Goal: Information Seeking & Learning: Learn about a topic

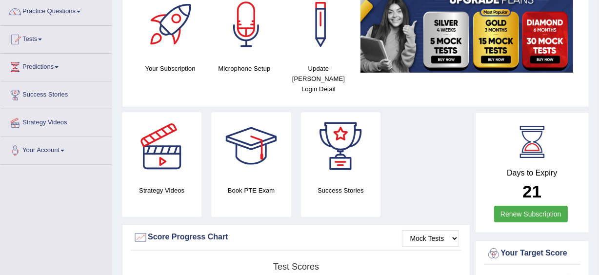
scroll to position [88, 0]
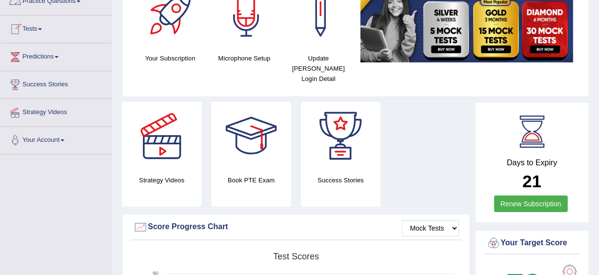
click at [66, 2] on link "Practice Questions" at bounding box center [55, 0] width 111 height 24
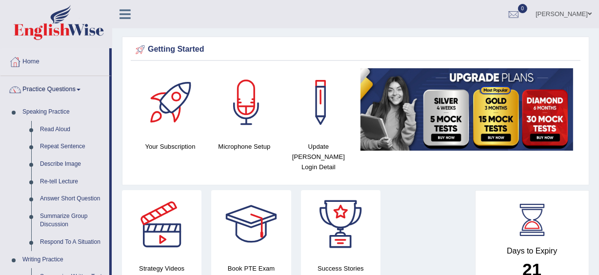
scroll to position [0, 0]
click at [18, 39] on img at bounding box center [59, 22] width 90 height 35
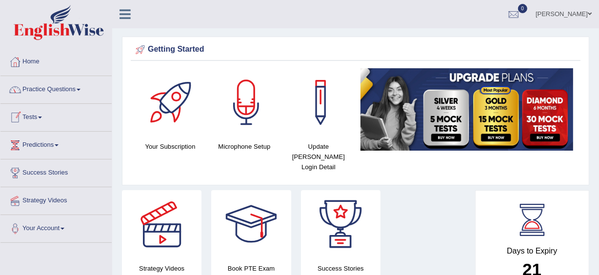
click at [38, 117] on link "Tests" at bounding box center [55, 116] width 111 height 24
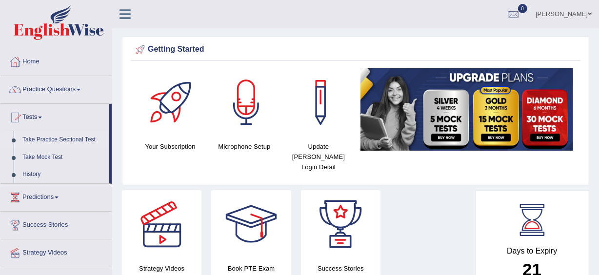
click at [49, 138] on link "Take Practice Sectional Test" at bounding box center [63, 140] width 91 height 18
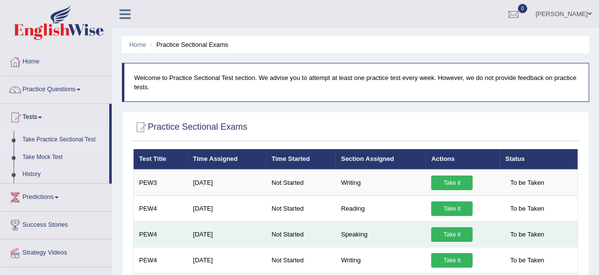
click at [449, 230] on link "Take it" at bounding box center [451, 234] width 41 height 15
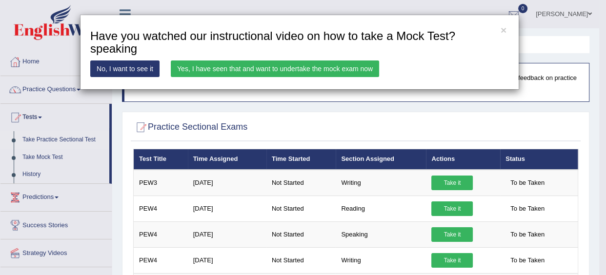
click at [342, 66] on link "Yes, I have seen that and want to undertake the mock exam now" at bounding box center [275, 68] width 208 height 17
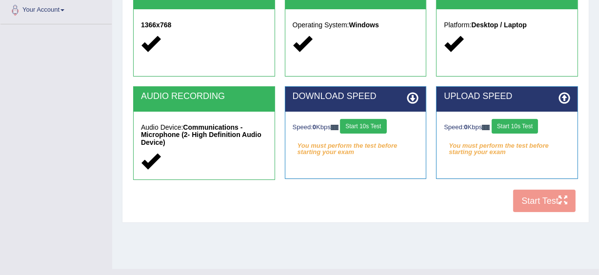
scroll to position [237, 0]
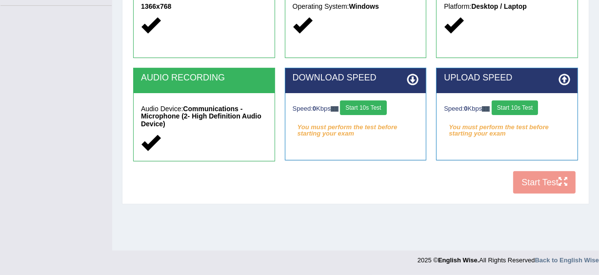
click at [376, 107] on button "Start 10s Test" at bounding box center [363, 107] width 46 height 15
click at [535, 104] on button "Start 10s Test" at bounding box center [514, 107] width 46 height 15
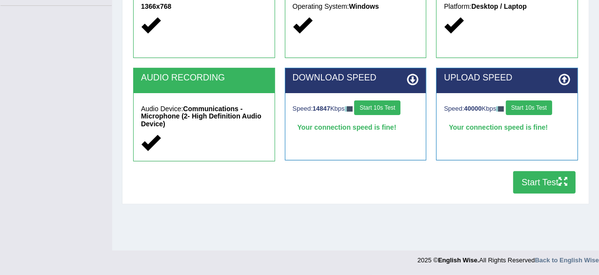
click at [538, 176] on button "Start Test" at bounding box center [544, 182] width 62 height 22
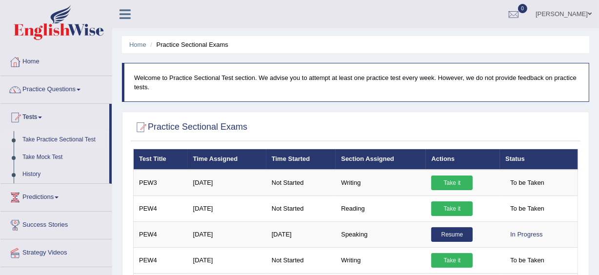
click at [41, 89] on link "Practice Questions" at bounding box center [55, 88] width 111 height 24
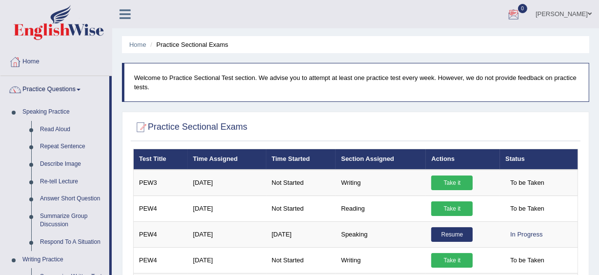
click at [512, 10] on div at bounding box center [513, 14] width 15 height 15
click at [461, 40] on strong "See All Alerts" at bounding box center [451, 41] width 43 height 8
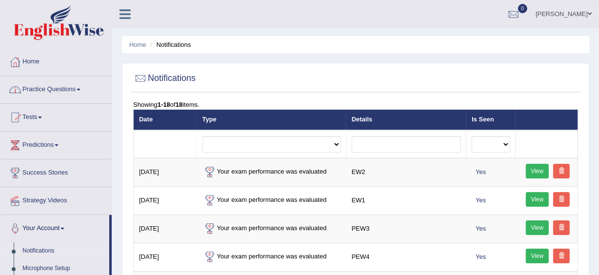
click at [30, 62] on link "Home" at bounding box center [55, 60] width 111 height 24
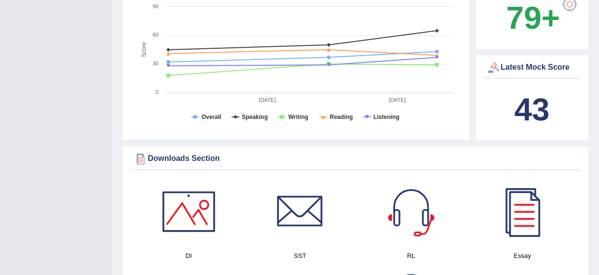
scroll to position [332, 0]
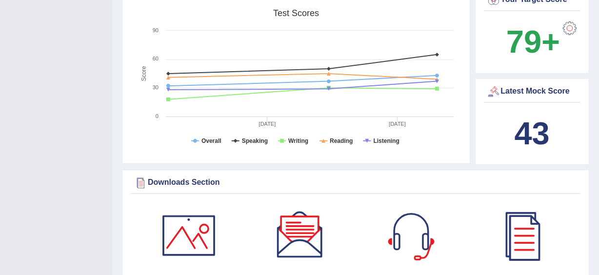
click at [282, 233] on div at bounding box center [300, 235] width 68 height 68
click at [207, 228] on div at bounding box center [189, 235] width 68 height 68
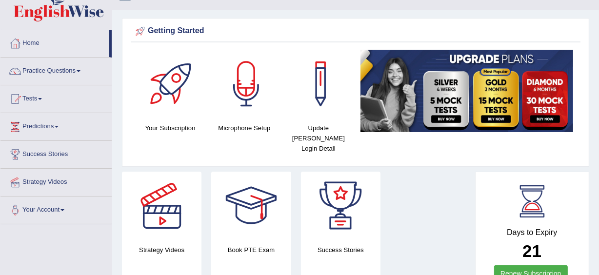
scroll to position [0, 0]
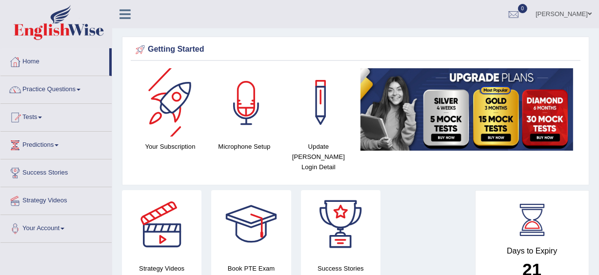
click at [188, 98] on div at bounding box center [172, 102] width 68 height 68
click at [46, 88] on link "Practice Questions" at bounding box center [55, 88] width 111 height 24
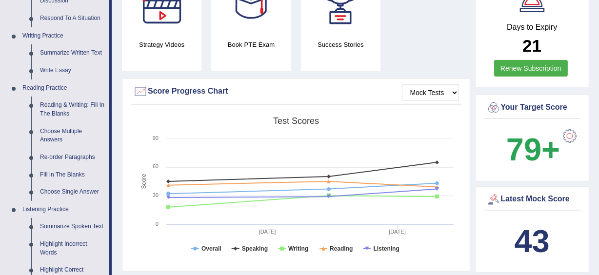
scroll to position [248, 0]
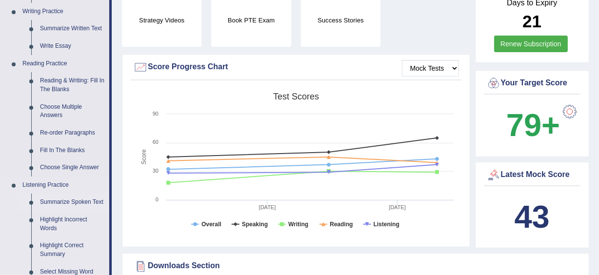
click at [69, 203] on link "Summarize Spoken Text" at bounding box center [73, 203] width 74 height 18
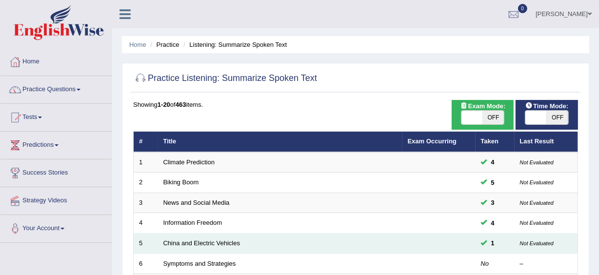
click at [220, 246] on td "China and Electric Vehicles" at bounding box center [280, 244] width 244 height 20
click at [216, 244] on link "China and Electric Vehicles" at bounding box center [201, 242] width 77 height 7
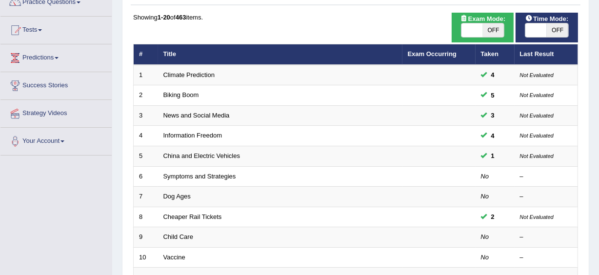
scroll to position [88, 0]
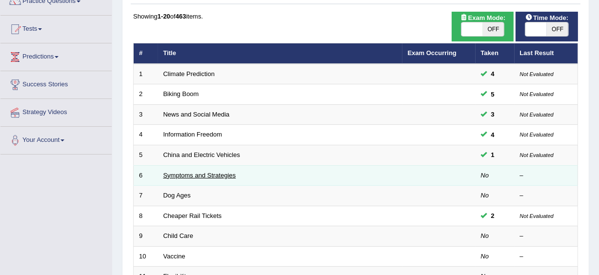
click at [221, 175] on link "Symptoms and Strategies" at bounding box center [199, 175] width 73 height 7
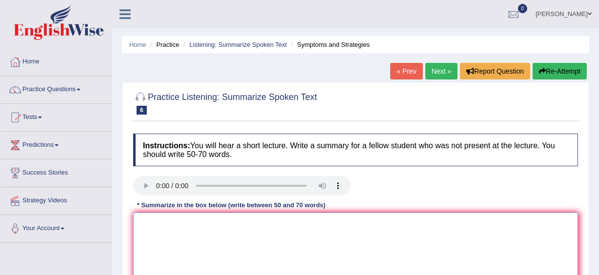
click at [137, 226] on textarea at bounding box center [355, 260] width 445 height 95
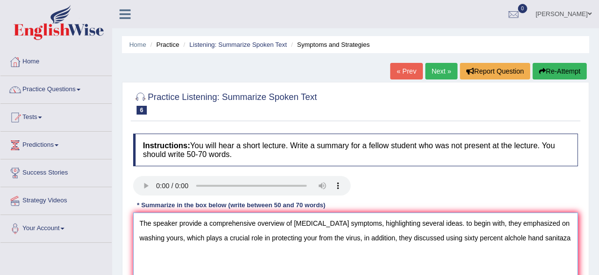
click at [542, 220] on textarea "The speaker provide a comprehensive overview of covid 19 symptoms, highlighting…" at bounding box center [355, 260] width 445 height 95
click at [155, 238] on textarea "The speaker provide a comprehensive overview of covid 19 symptoms, highlighting…" at bounding box center [355, 260] width 445 height 95
click at [556, 237] on textarea "The speaker provide a comprehensive overview of covid 19 symptoms, highlighting…" at bounding box center [355, 260] width 445 height 95
click at [564, 238] on textarea "The speaker provide a comprehensive overview of covid 19 symptoms, highlighting…" at bounding box center [355, 260] width 445 height 95
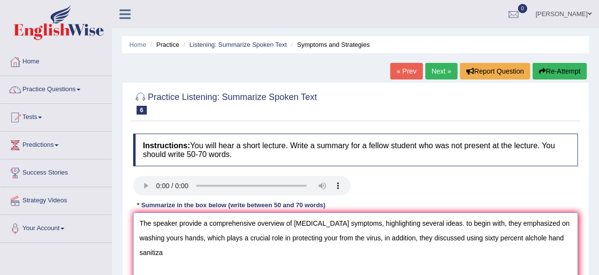
click at [561, 240] on textarea "The speaker provide a comprehensive overview of covid 19 symptoms, highlighting…" at bounding box center [355, 260] width 445 height 95
click at [508, 239] on textarea "The speaker provide a comprehensive overview of covid 19 symptoms, highlighting…" at bounding box center [355, 260] width 445 height 95
click at [522, 237] on textarea "The speaker provide a comprehensive overview of covid 19 symptoms, highlighting…" at bounding box center [355, 260] width 445 height 95
click at [169, 251] on textarea "The speaker provide a comprehensive overview of covid 19 symptoms, highlighting…" at bounding box center [355, 260] width 445 height 95
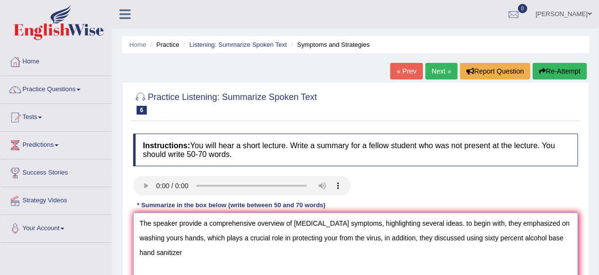
click at [165, 253] on textarea "The speaker provide a comprehensive overview of covid 19 symptoms, highlighting…" at bounding box center [355, 260] width 445 height 95
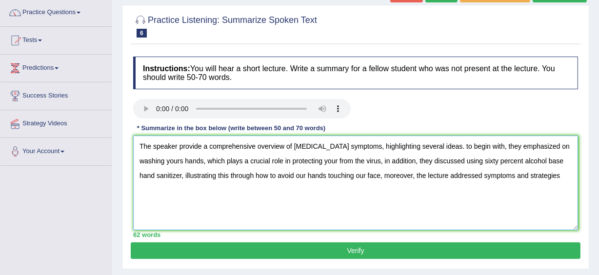
scroll to position [88, 0]
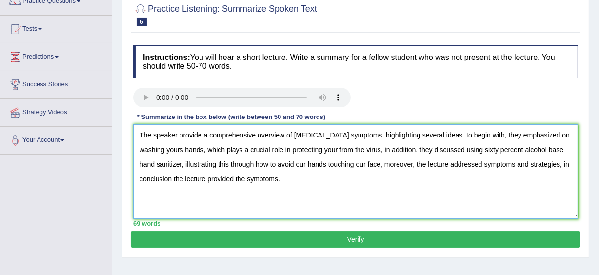
type textarea "The speaker provide a comprehensive overview of covid 19 symptoms, highlighting…"
click at [366, 235] on button "Verify" at bounding box center [356, 239] width 450 height 17
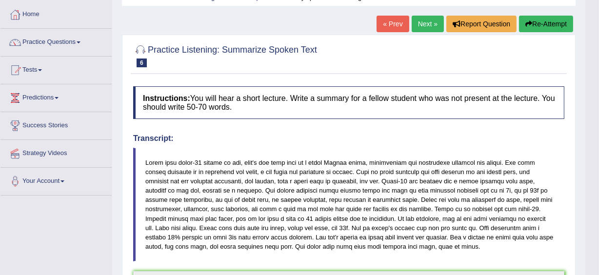
scroll to position [35, 0]
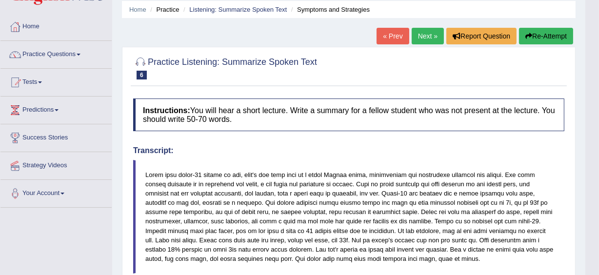
click at [547, 33] on button "Re-Attempt" at bounding box center [546, 36] width 54 height 17
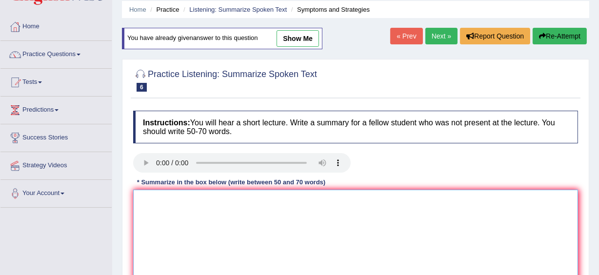
click at [203, 207] on textarea at bounding box center [355, 237] width 445 height 95
paste textarea "The speaker provide a comprehensive overview of [MEDICAL_DATA] symptoms, highli…"
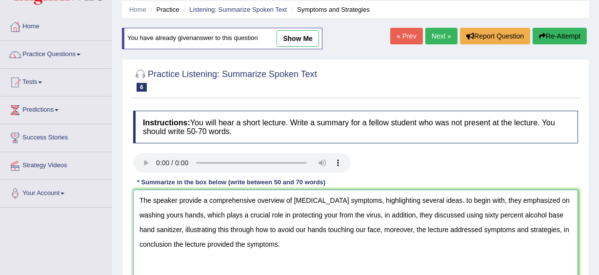
click at [200, 200] on textarea "The speaker provide a comprehensive overview of covid 19 symptoms, highlighting…" at bounding box center [355, 237] width 445 height 95
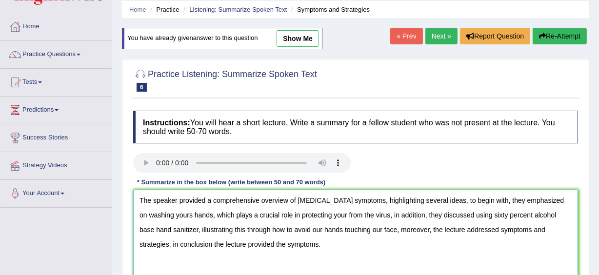
drag, startPoint x: 323, startPoint y: 199, endPoint x: 297, endPoint y: 197, distance: 25.9
click at [297, 197] on textarea "The speaker provided a comprehensive overview of covid 19 symptoms, highlightin…" at bounding box center [355, 237] width 445 height 95
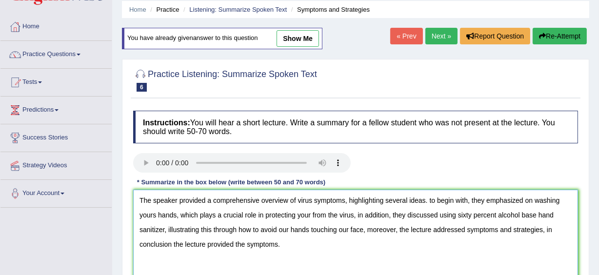
click at [433, 200] on textarea "The speaker provided a comprehensive overview of virus symptoms, highlighting s…" at bounding box center [355, 237] width 445 height 95
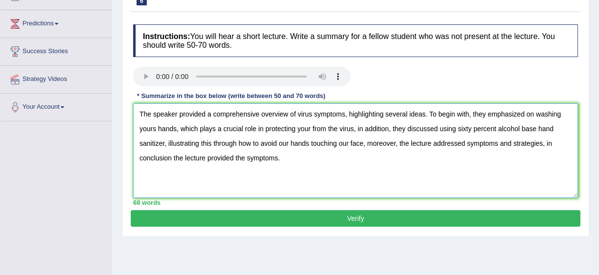
scroll to position [141, 0]
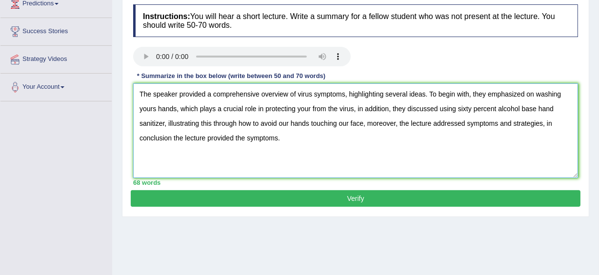
type textarea "The speaker provided a comprehensive overview of virus symptoms, highlighting s…"
click at [351, 196] on button "Verify" at bounding box center [356, 198] width 450 height 17
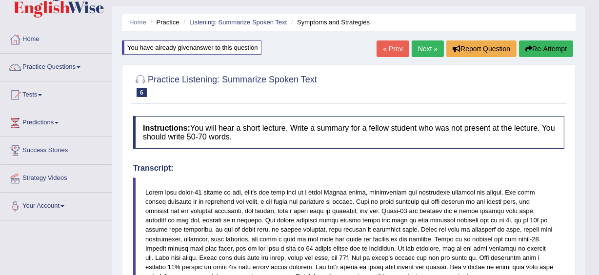
scroll to position [0, 0]
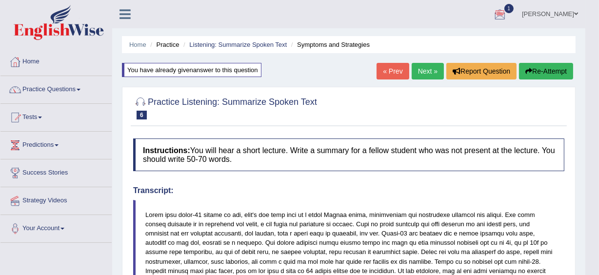
click at [418, 69] on link "Next »" at bounding box center [427, 71] width 32 height 17
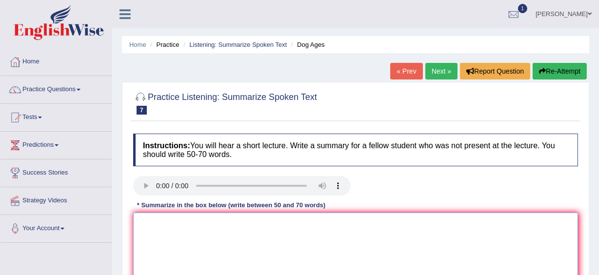
click at [156, 221] on textarea at bounding box center [355, 260] width 445 height 95
type textarea "t"
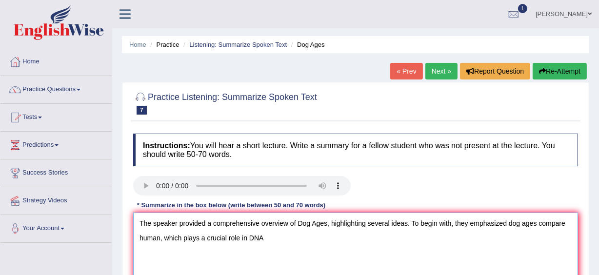
drag, startPoint x: 156, startPoint y: 221, endPoint x: 274, endPoint y: 233, distance: 117.6
click at [274, 233] on textarea "The speaker provided a comprehensive overview of Dog Ages, highlighting several…" at bounding box center [355, 260] width 445 height 95
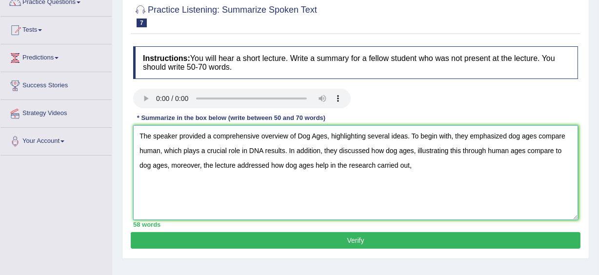
scroll to position [88, 0]
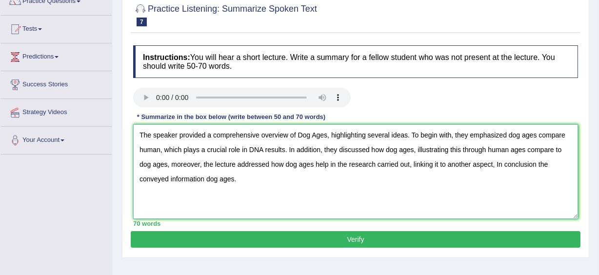
type textarea "The speaker provided a comprehensive overview of Dog Ages, highlighting several…"
click at [364, 236] on button "Verify" at bounding box center [356, 239] width 450 height 17
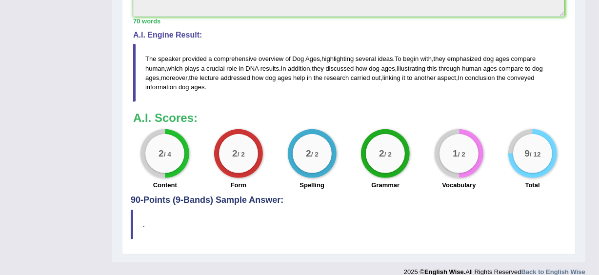
scroll to position [389, 0]
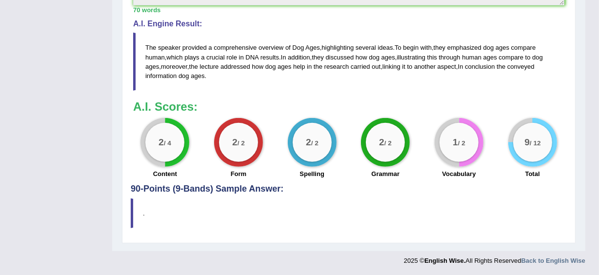
drag, startPoint x: 408, startPoint y: 214, endPoint x: 373, endPoint y: 200, distance: 37.2
click at [373, 200] on blockquote "." at bounding box center [349, 213] width 436 height 30
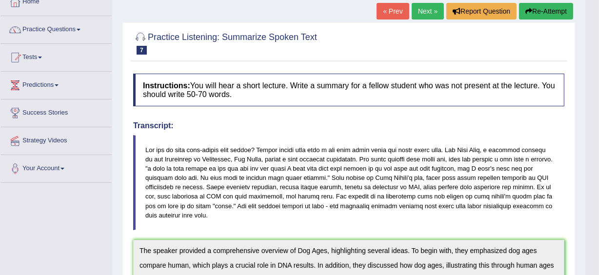
scroll to position [29, 0]
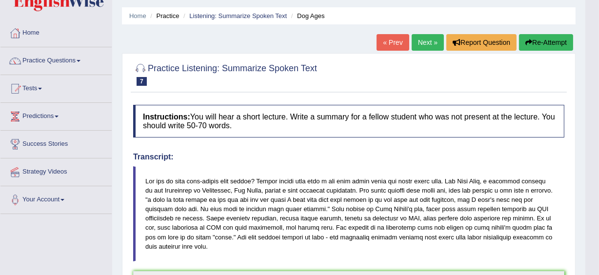
click at [426, 34] on link "Next »" at bounding box center [427, 42] width 32 height 17
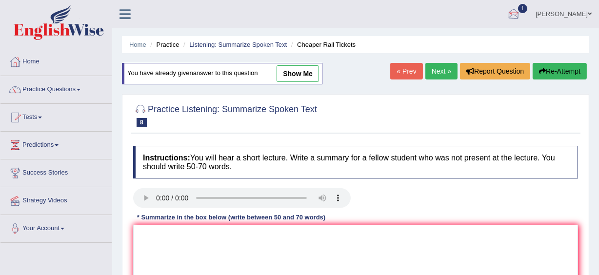
click at [512, 11] on div at bounding box center [513, 14] width 15 height 15
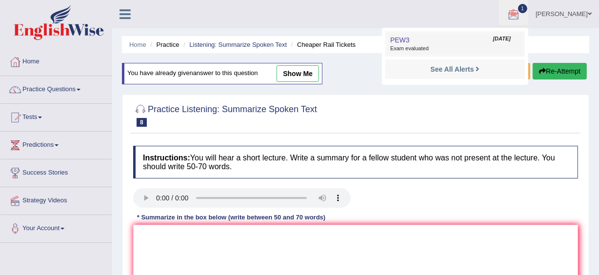
click at [413, 45] on span "Exam evaluated" at bounding box center [455, 49] width 130 height 8
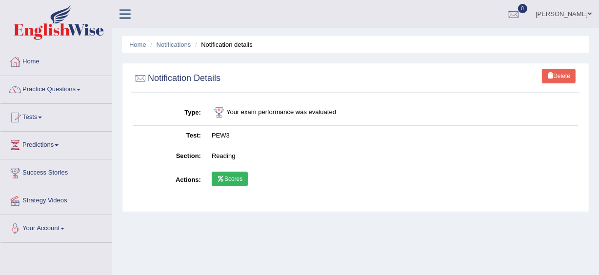
click at [225, 177] on link "Scores" at bounding box center [230, 179] width 36 height 15
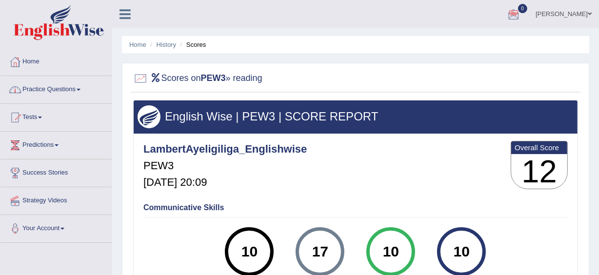
click at [57, 90] on link "Practice Questions" at bounding box center [55, 88] width 111 height 24
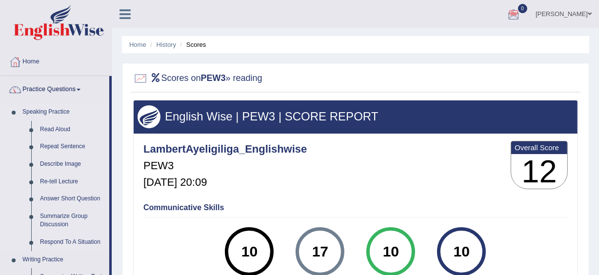
click at [51, 110] on link "Speaking Practice" at bounding box center [63, 112] width 91 height 18
click at [514, 9] on div at bounding box center [513, 14] width 15 height 15
click at [28, 58] on link "Home" at bounding box center [55, 60] width 111 height 24
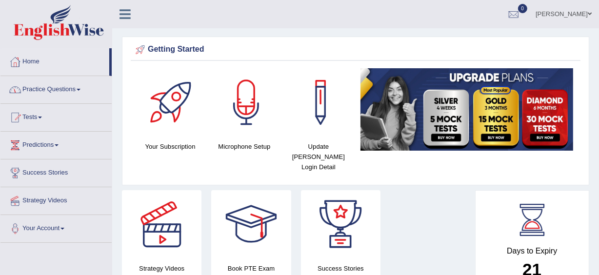
click at [53, 89] on link "Practice Questions" at bounding box center [55, 88] width 111 height 24
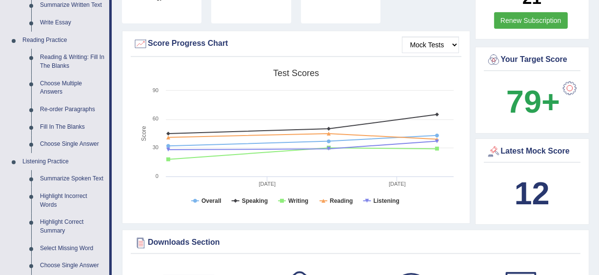
scroll to position [283, 0]
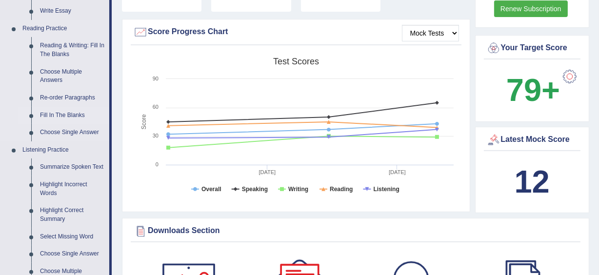
click at [78, 116] on link "Fill In The Blanks" at bounding box center [73, 116] width 74 height 18
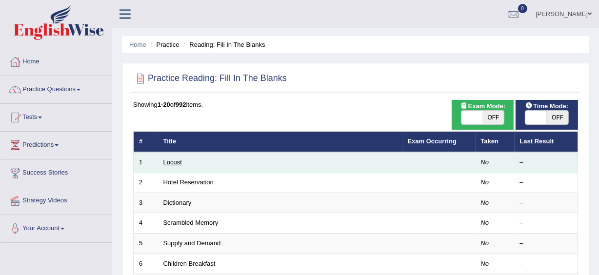
click at [167, 161] on link "Locust" at bounding box center [172, 161] width 19 height 7
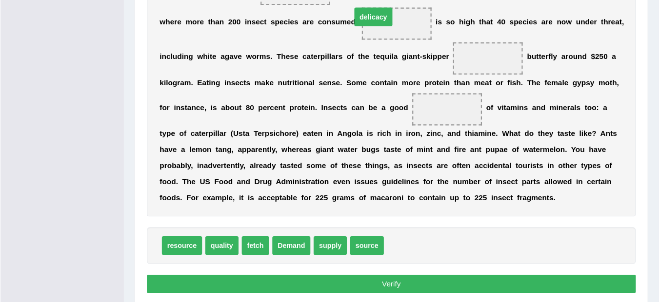
scroll to position [266, 0]
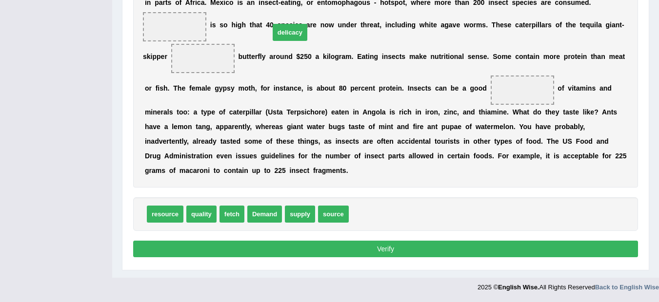
drag, startPoint x: 365, startPoint y: 221, endPoint x: 286, endPoint y: 45, distance: 193.4
click at [286, 45] on div "Instructions: In the text below some words are missing. Drag words from the box…" at bounding box center [385, 64] width 509 height 403
click at [287, 44] on div "F a n c y a l o c u s t f o r l u n c h ? P r o b a b l y n o t , i f y o u l i…" at bounding box center [385, 55] width 505 height 263
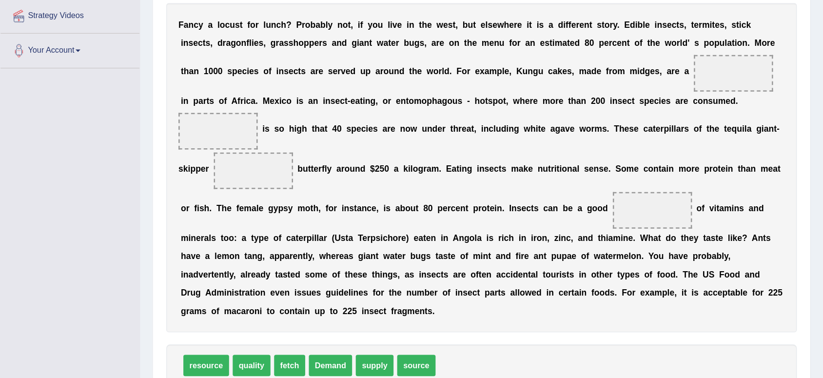
scroll to position [134, 0]
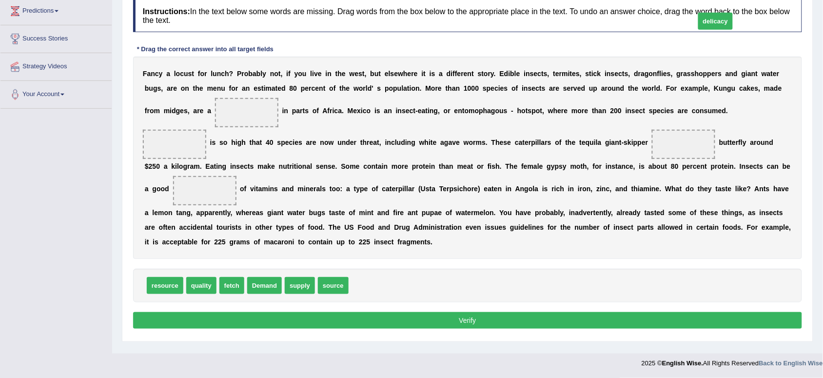
drag, startPoint x: 371, startPoint y: 294, endPoint x: 717, endPoint y: 81, distance: 406.6
click at [598, 81] on div "Instructions: In the text below some words are missing. Drag words from the box…" at bounding box center [468, 166] width 674 height 342
drag, startPoint x: 513, startPoint y: 210, endPoint x: 514, endPoint y: 233, distance: 23.0
click at [514, 233] on div "F a n c y a l o c u s t f o r l u n c h ? P r o b a b l y n o t , i f y o u l i…" at bounding box center [467, 158] width 669 height 202
drag, startPoint x: 367, startPoint y: 280, endPoint x: 347, endPoint y: 263, distance: 25.9
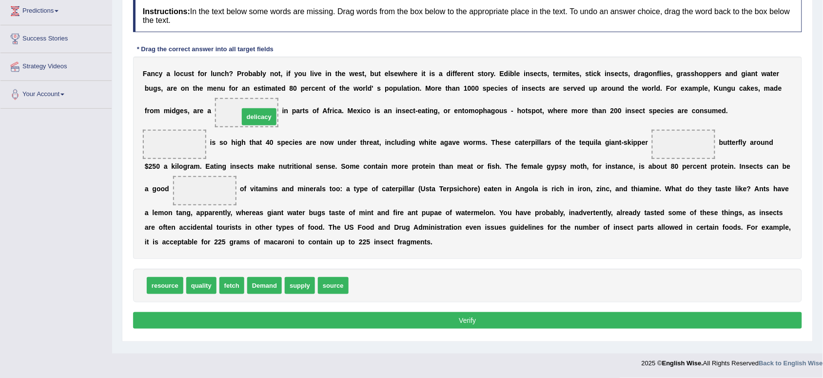
drag, startPoint x: 369, startPoint y: 283, endPoint x: 256, endPoint y: 111, distance: 205.8
click at [269, 274] on span "Demand" at bounding box center [264, 285] width 35 height 17
drag, startPoint x: 269, startPoint y: 286, endPoint x: 261, endPoint y: 265, distance: 22.8
click at [269, 274] on span "Demand" at bounding box center [264, 285] width 35 height 17
drag, startPoint x: 259, startPoint y: 281, endPoint x: 171, endPoint y: 144, distance: 163.0
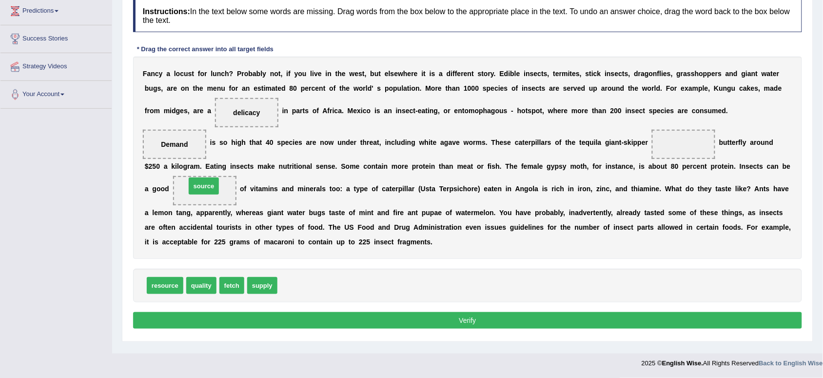
drag, startPoint x: 294, startPoint y: 286, endPoint x: 202, endPoint y: 186, distance: 135.2
click at [384, 196] on div "F a n c y a l o c u s t f o r l u n c h ? P r o b a b l y n o t , i f y o u l i…" at bounding box center [467, 158] width 669 height 202
click at [74, 245] on div "Toggle navigation Home Practice Questions Speaking Practice Read Aloud Repeat S…" at bounding box center [411, 119] width 823 height 507
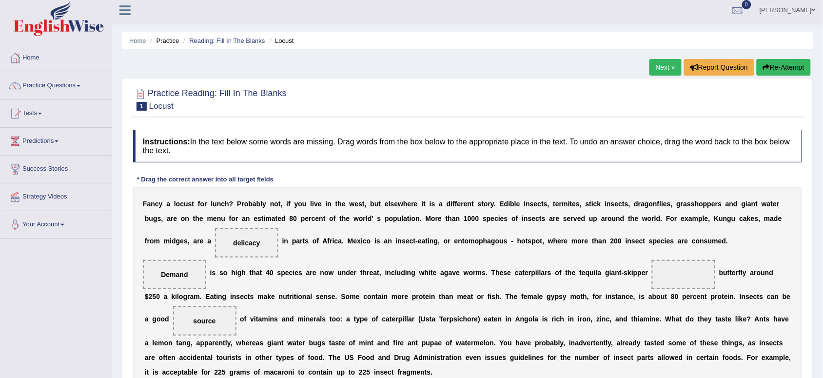
scroll to position [0, 0]
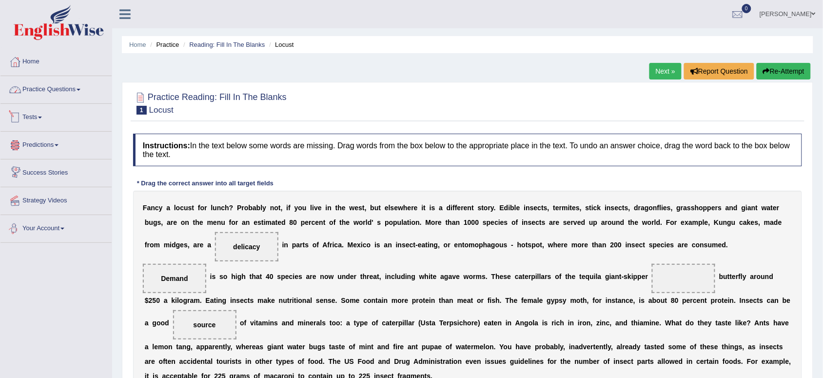
click at [73, 83] on link "Practice Questions" at bounding box center [55, 88] width 111 height 24
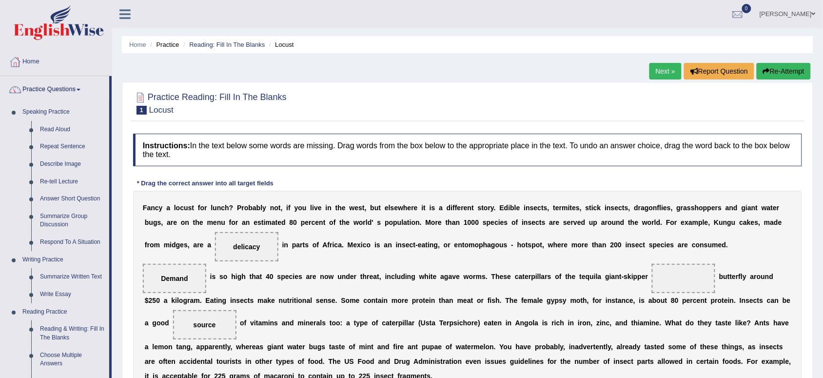
drag, startPoint x: 605, startPoint y: 227, endPoint x: 631, endPoint y: 300, distance: 77.4
click at [598, 274] on div "F a n c y a l o c u s t f o r l u n c h ? P r o b a b l y n o t , i f y o u l i…" at bounding box center [467, 292] width 669 height 202
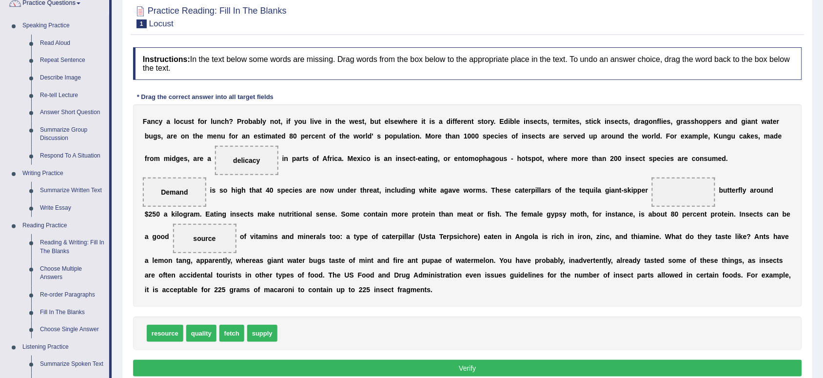
scroll to position [98, 0]
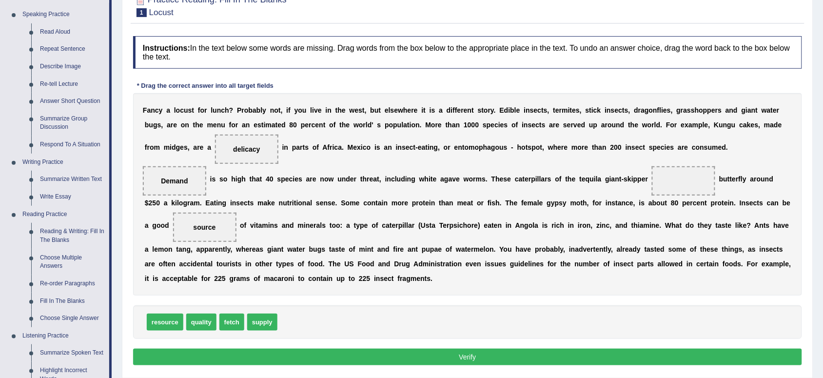
click at [364, 274] on div "F a n c y a l o c u s t f o r l u n c h ? P r o b a b l y n o t , i f y o u l i…" at bounding box center [467, 194] width 669 height 202
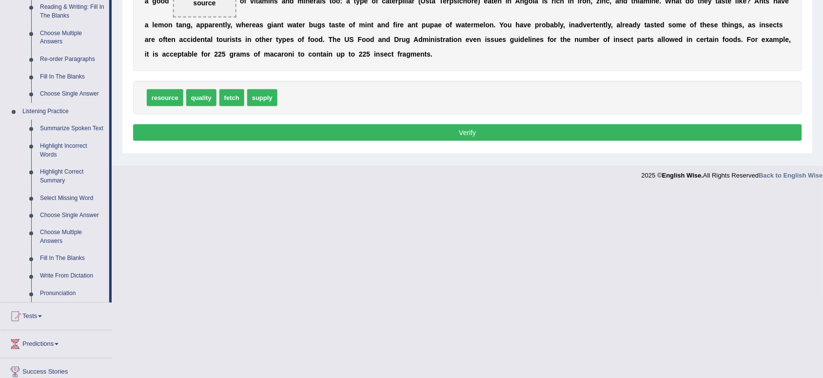
scroll to position [387, 0]
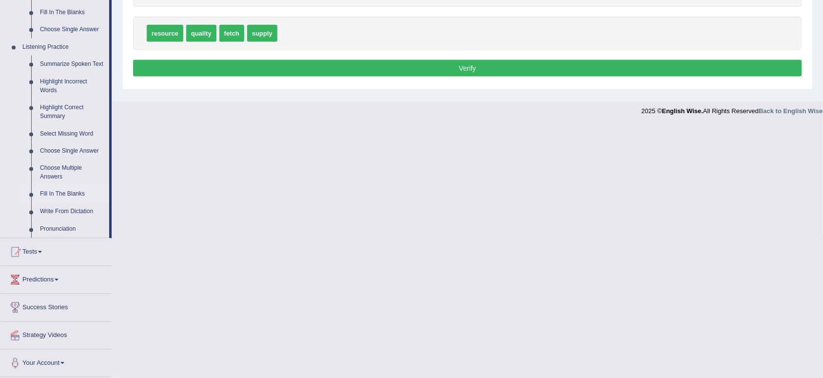
click at [52, 191] on link "Fill In The Blanks" at bounding box center [73, 195] width 74 height 18
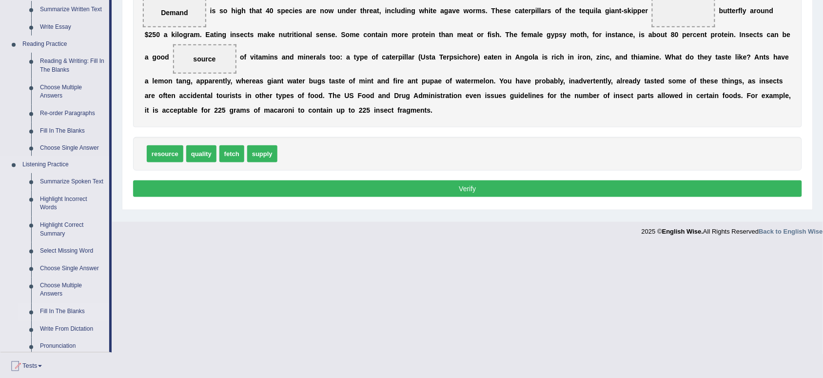
scroll to position [134, 0]
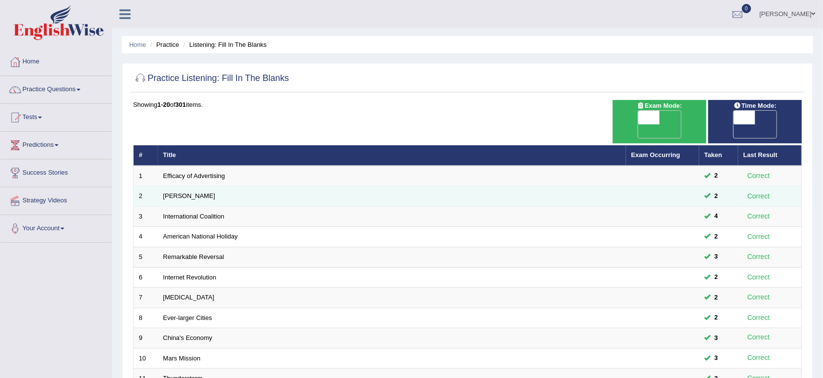
click at [198, 186] on td "[PERSON_NAME]" at bounding box center [392, 196] width 468 height 20
click at [181, 186] on td "[PERSON_NAME]" at bounding box center [392, 196] width 468 height 20
click at [179, 192] on link "[PERSON_NAME]" at bounding box center [189, 195] width 52 height 7
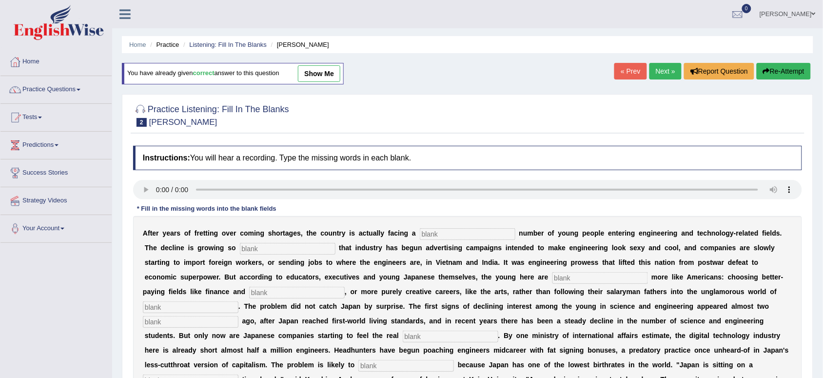
click at [210, 123] on h2 "Practice Listening: Fill In The Blanks 2 [PERSON_NAME]" at bounding box center [211, 114] width 156 height 24
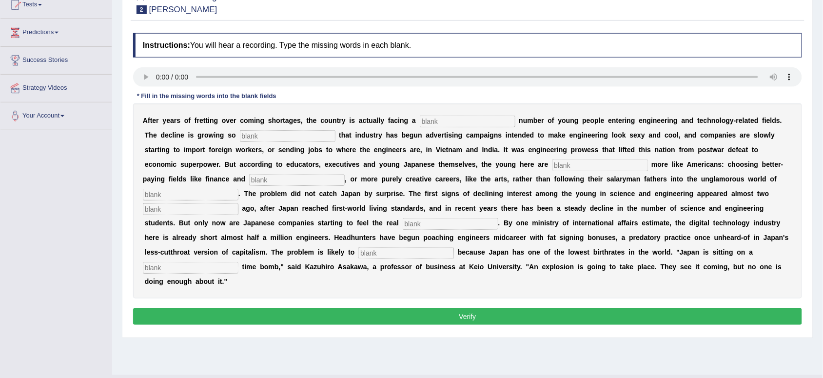
scroll to position [122, 0]
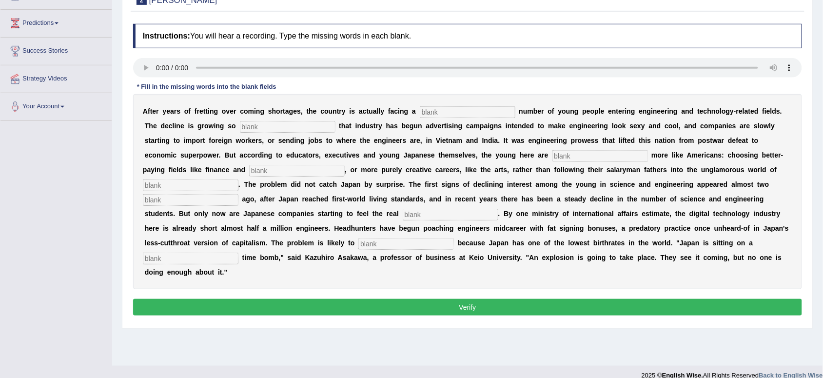
click at [257, 172] on input "text" at bounding box center [297, 171] width 96 height 12
type input "medicine"
click at [252, 126] on input "text" at bounding box center [288, 127] width 96 height 12
type input "drastic"
click at [432, 117] on input "text" at bounding box center [468, 112] width 96 height 12
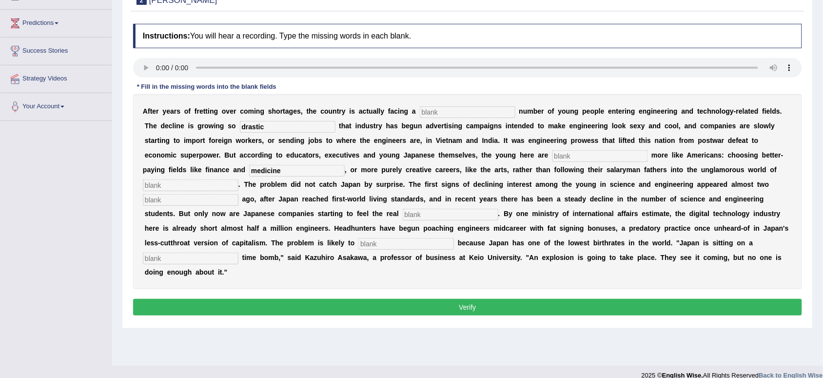
click at [562, 154] on input "text" at bounding box center [600, 156] width 96 height 12
type input "behaving"
click at [372, 245] on input "text" at bounding box center [406, 244] width 96 height 12
type input "wastern"
click at [148, 186] on input "text" at bounding box center [191, 185] width 96 height 12
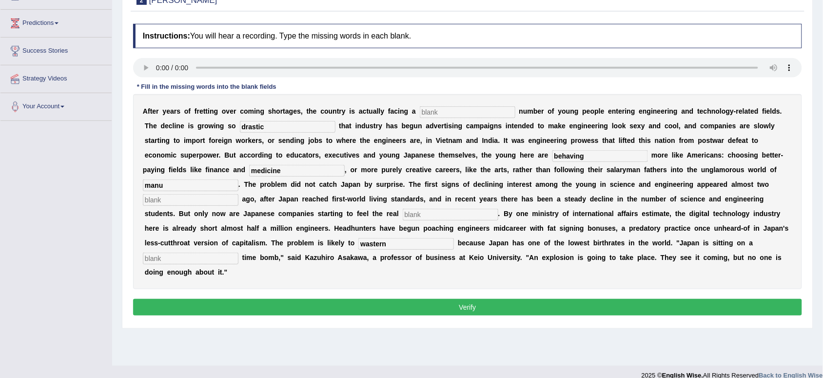
type input "manu"
click at [179, 200] on input "text" at bounding box center [191, 200] width 96 height 12
type input "decate"
click at [410, 216] on input "text" at bounding box center [451, 215] width 96 height 12
type input "pinch"
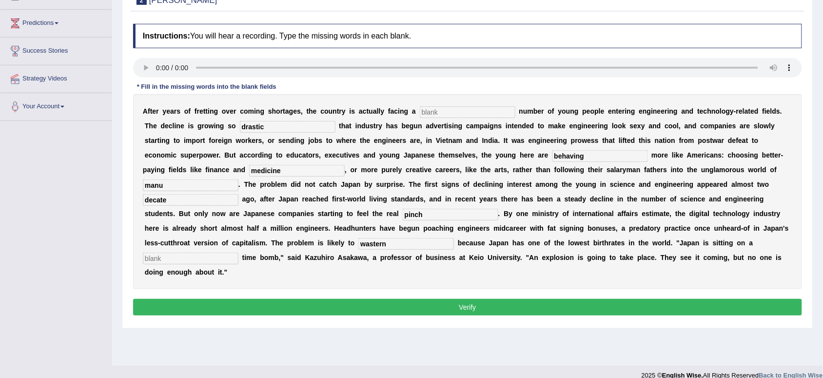
click at [173, 262] on input "text" at bounding box center [191, 259] width 96 height 12
type input "demosgraphic"
click at [167, 189] on input "manu" at bounding box center [191, 185] width 96 height 12
type input "manufacturing"
click at [430, 107] on input "text" at bounding box center [468, 112] width 96 height 12
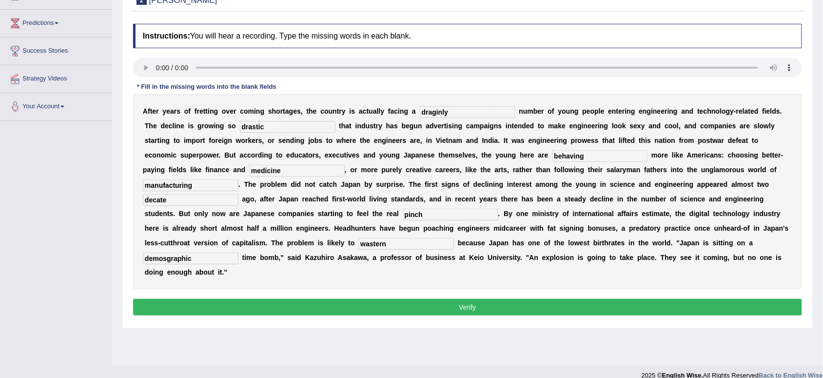
click at [391, 245] on input "wastern" at bounding box center [406, 244] width 96 height 12
drag, startPoint x: 448, startPoint y: 113, endPoint x: 428, endPoint y: 115, distance: 20.1
click at [428, 115] on input "draginly" at bounding box center [468, 112] width 96 height 12
type input "druwingly"
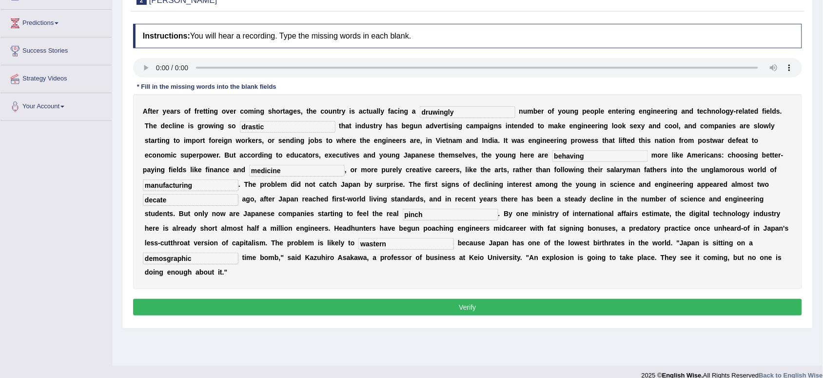
click at [371, 244] on input "wastern" at bounding box center [406, 244] width 96 height 12
type input "western"
click at [206, 194] on div "A f t e r y e a r s o f f r e t t i n g o v e r c o m i n g s h o r t a g e s ,…" at bounding box center [467, 191] width 669 height 195
click at [544, 254] on b "e" at bounding box center [544, 258] width 4 height 8
click at [462, 304] on button "Verify" at bounding box center [467, 307] width 669 height 17
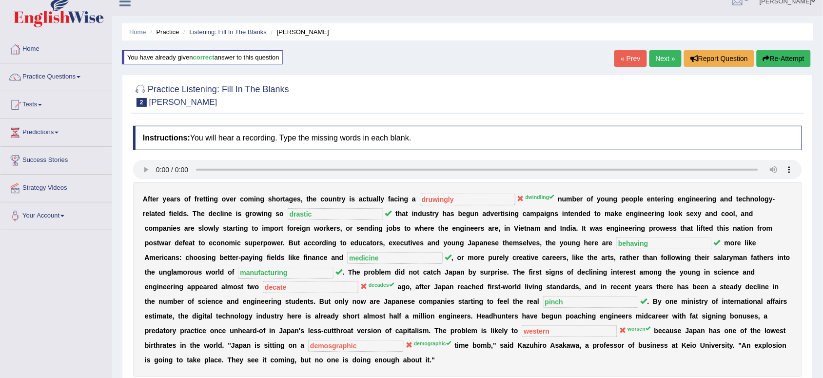
scroll to position [0, 0]
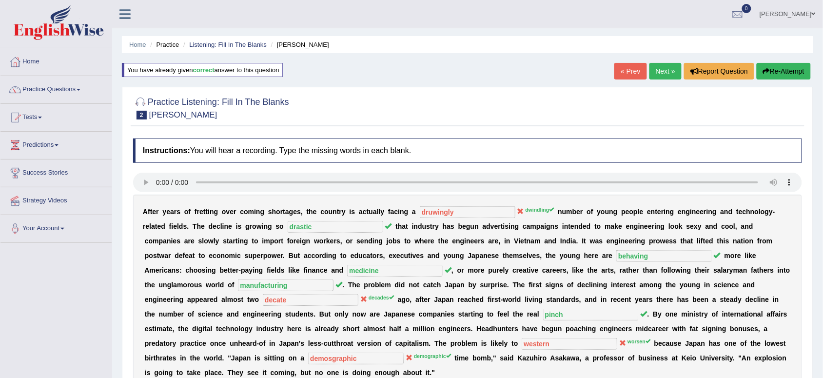
click at [665, 69] on link "Next »" at bounding box center [665, 71] width 32 height 17
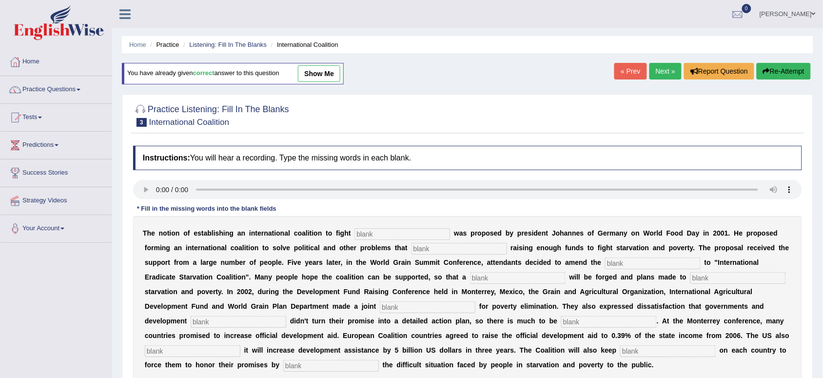
click at [366, 236] on input "text" at bounding box center [402, 234] width 96 height 12
type input "stav"
click at [623, 265] on input "text" at bounding box center [653, 263] width 96 height 12
type input "ma"
click at [94, 262] on div "Toggle navigation Home Practice Questions Speaking Practice Read Aloud Repeat S…" at bounding box center [411, 253] width 823 height 507
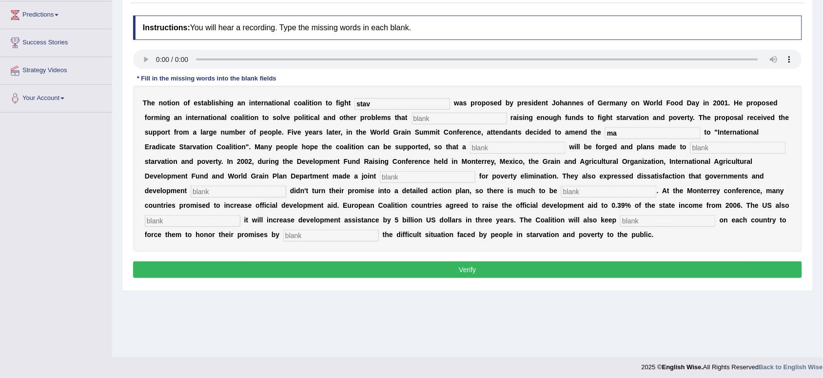
scroll to position [134, 0]
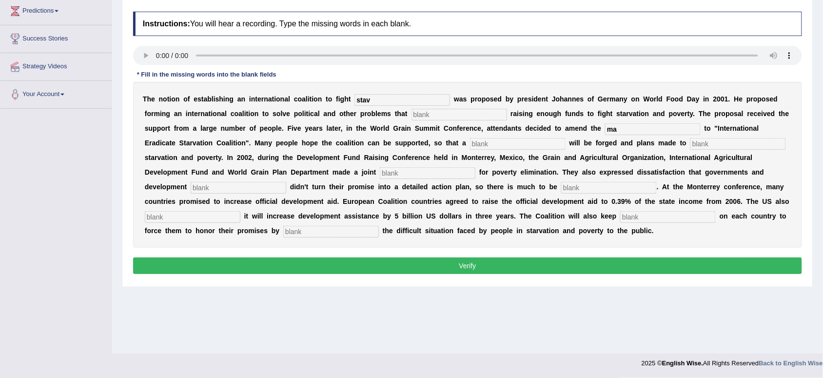
click at [547, 130] on b "d" at bounding box center [549, 128] width 4 height 8
click at [292, 230] on input "text" at bounding box center [331, 232] width 96 height 12
type input "exposes"
click at [370, 100] on input "stav" at bounding box center [402, 100] width 96 height 12
click at [372, 100] on input "stavation" at bounding box center [402, 100] width 96 height 12
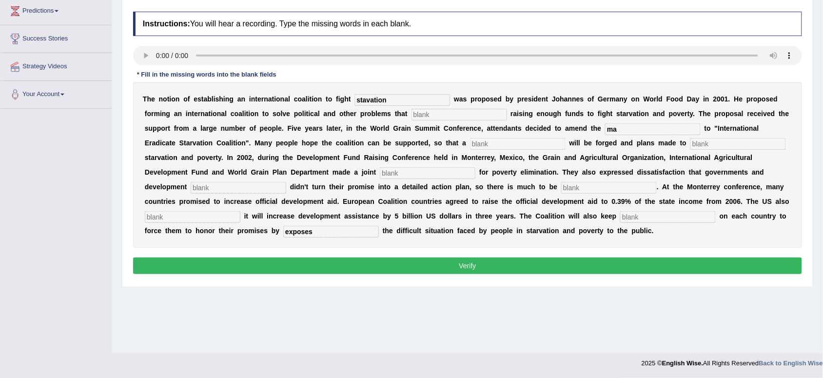
click at [374, 100] on input "stavation" at bounding box center [402, 100] width 96 height 12
click at [366, 101] on input "stavation" at bounding box center [402, 100] width 96 height 12
type input "stavation"
click at [618, 128] on input "ma" at bounding box center [653, 129] width 96 height 12
type input "manufesto"
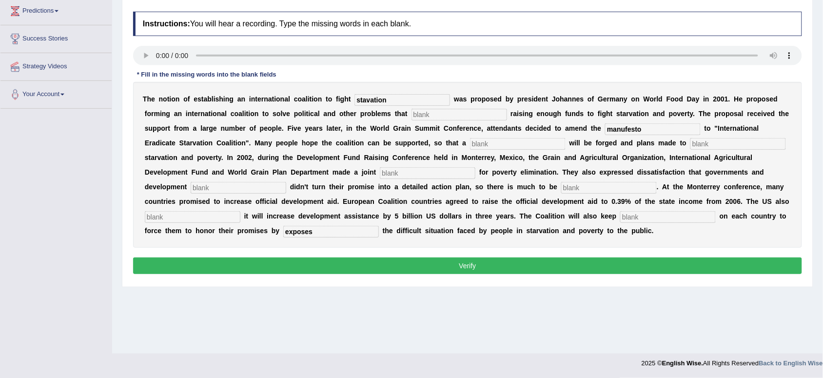
click at [364, 101] on input "stavation" at bounding box center [402, 100] width 96 height 12
click at [367, 101] on input "stavation" at bounding box center [402, 100] width 96 height 12
type input "starvation"
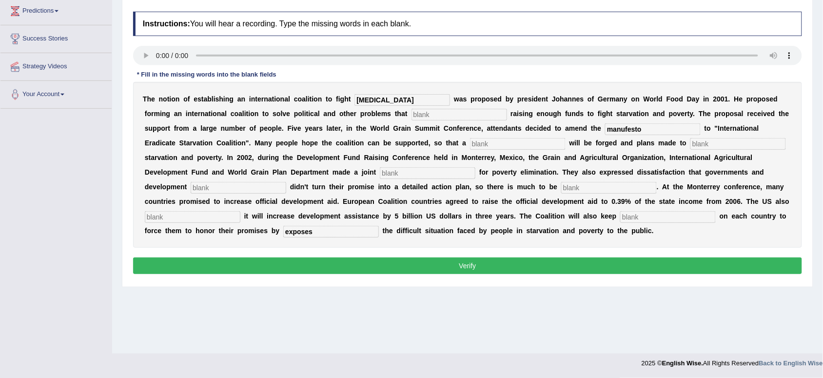
click at [295, 102] on b "c" at bounding box center [296, 99] width 4 height 8
click at [425, 117] on input "text" at bounding box center [459, 115] width 96 height 12
type input "obstract"
click at [492, 147] on input "text" at bounding box center [518, 144] width 96 height 12
type input "resolution"
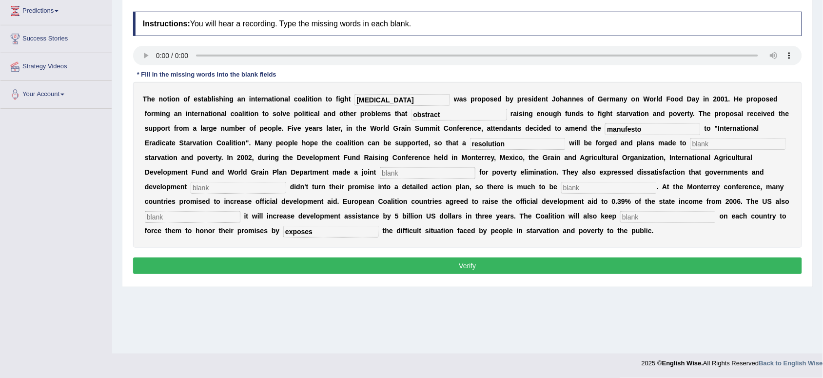
click at [402, 177] on input "text" at bounding box center [428, 173] width 96 height 12
type input "appeak"
click at [575, 187] on input "text" at bounding box center [609, 188] width 96 height 12
type input "desired"
click at [161, 225] on div "T h e n o t i o n o f e s t a b l i s h i n g a n i n t e r n a t i o n a l c o…" at bounding box center [467, 165] width 669 height 166
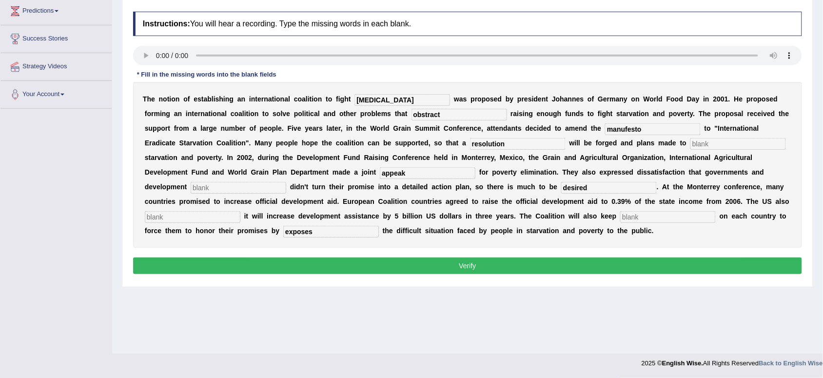
click at [159, 218] on input "text" at bounding box center [193, 217] width 96 height 12
type input "announce"
click at [626, 215] on input "text" at bounding box center [668, 217] width 96 height 12
click at [410, 169] on input "appeak" at bounding box center [428, 173] width 96 height 12
type input "appeal"
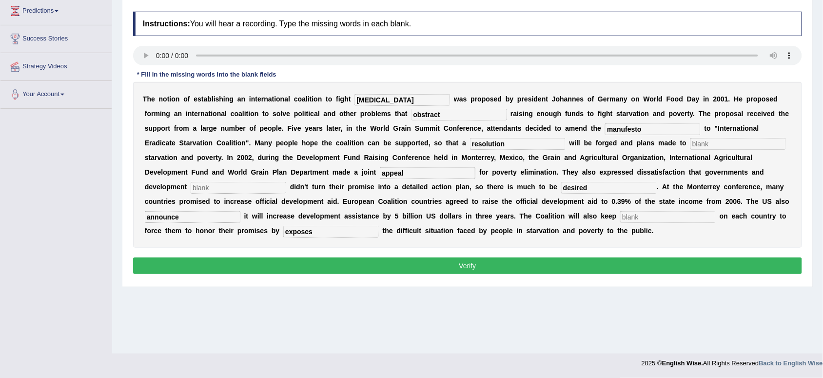
click at [693, 145] on input "text" at bounding box center [738, 144] width 96 height 12
type input "eleme"
click at [215, 188] on input "text" at bounding box center [239, 188] width 96 height 12
click at [640, 215] on input "text" at bounding box center [668, 217] width 96 height 12
type input "pressure"
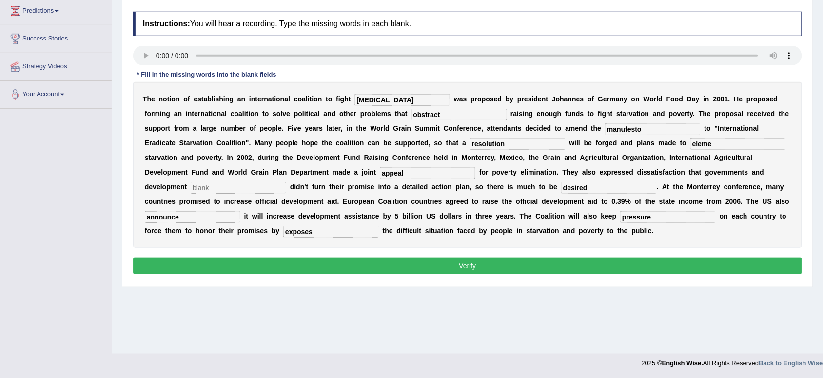
click at [712, 144] on input "eleme" at bounding box center [738, 144] width 96 height 12
type input "eliminate"
drag, startPoint x: 431, startPoint y: 166, endPoint x: 357, endPoint y: 170, distance: 74.7
click at [357, 170] on div "T h e n o t i o n o f e s t a b l i s h i n g a n i n t e r n a t i o n a l c o…" at bounding box center [467, 165] width 669 height 166
click at [199, 191] on input "text" at bounding box center [239, 188] width 96 height 12
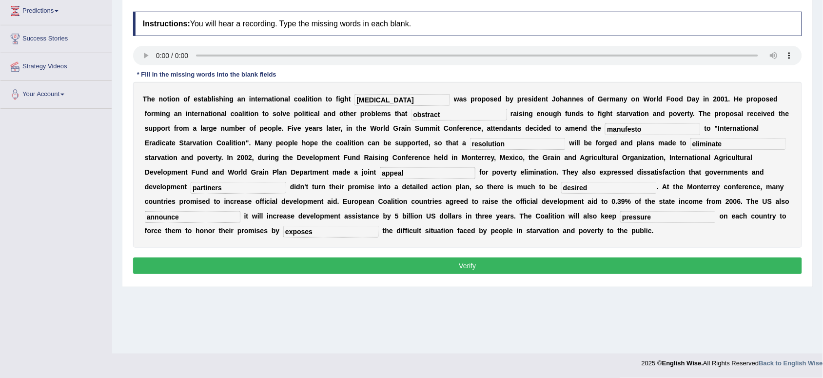
type input "partiners"
click at [464, 264] on button "Verify" at bounding box center [467, 265] width 669 height 17
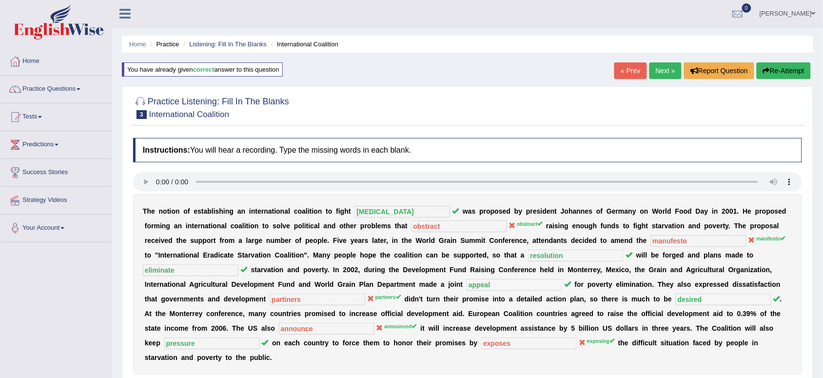
scroll to position [0, 0]
click at [668, 67] on link "Next »" at bounding box center [665, 71] width 32 height 17
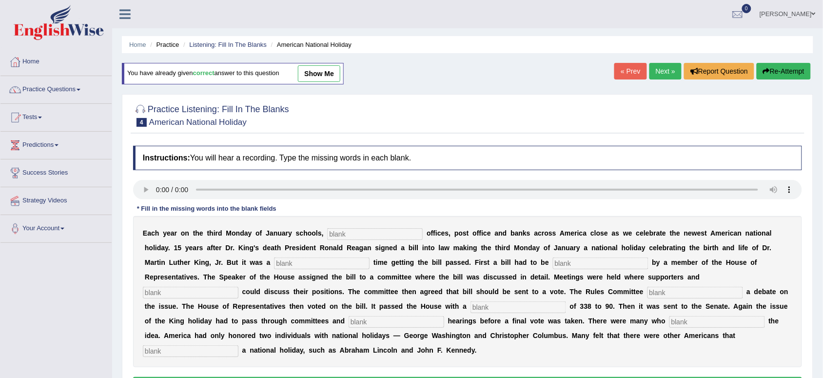
click at [154, 351] on input "text" at bounding box center [191, 351] width 96 height 12
type input "deserve"
click at [337, 235] on input "text" at bounding box center [375, 234] width 96 height 12
type input "fidratin"
click at [286, 265] on input "text" at bounding box center [322, 263] width 96 height 12
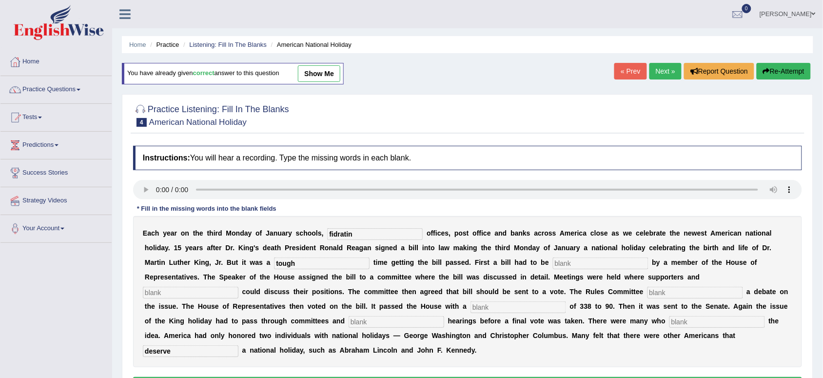
type input "tough"
click at [567, 264] on input "text" at bounding box center [601, 263] width 96 height 12
type input "vote"
click at [219, 293] on input "text" at bounding box center [191, 293] width 96 height 12
click at [211, 293] on input "text" at bounding box center [191, 293] width 96 height 12
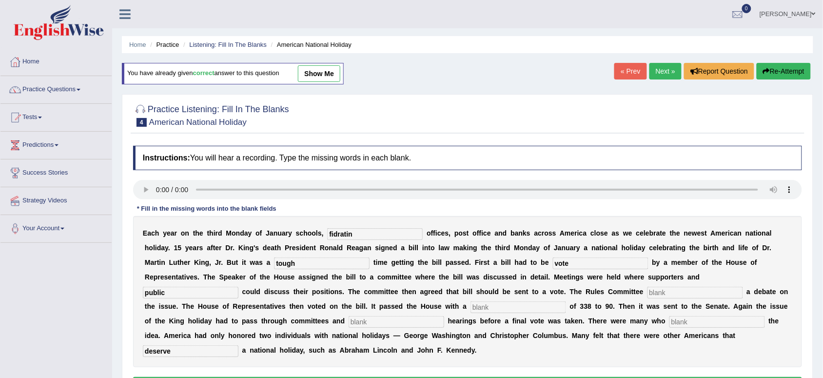
type input "public"
click at [577, 266] on input "vote" at bounding box center [601, 263] width 96 height 12
type input "v"
type input "in"
click at [167, 294] on input "public" at bounding box center [191, 293] width 96 height 12
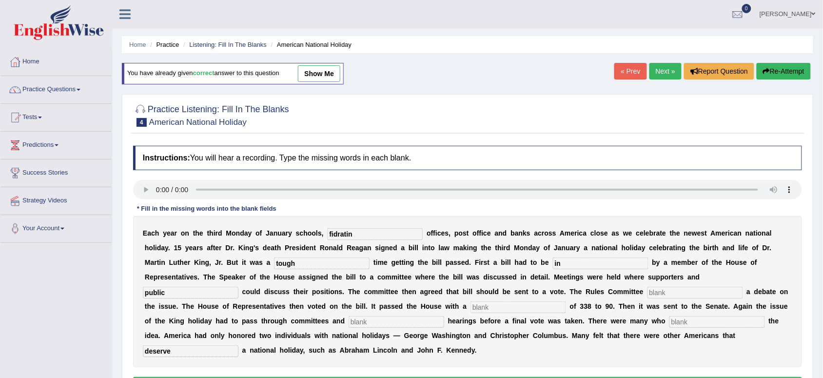
drag, startPoint x: 167, startPoint y: 294, endPoint x: 152, endPoint y: 293, distance: 15.1
click at [152, 293] on input "public" at bounding box center [191, 293] width 96 height 12
click at [173, 300] on div "E a c h y e a r o n t h e t h i r d M o n d a y o f J a n u a r y s c h o o l s…" at bounding box center [467, 291] width 669 height 151
click at [174, 294] on input "public" at bounding box center [191, 293] width 96 height 12
drag, startPoint x: 174, startPoint y: 294, endPoint x: 142, endPoint y: 294, distance: 32.2
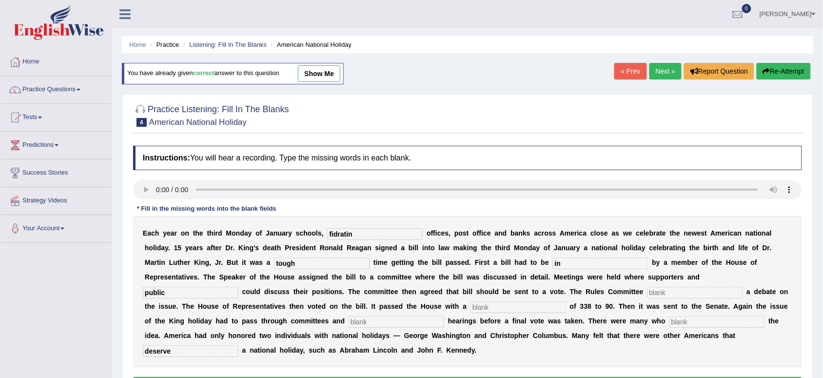
click at [142, 294] on div "E a c h y e a r o n t h e t h i r d M o n d a y o f J a n u a r y s c h o o l s…" at bounding box center [467, 291] width 669 height 151
type input "oppo"
click at [679, 323] on input "text" at bounding box center [717, 322] width 96 height 12
type input "opposes"
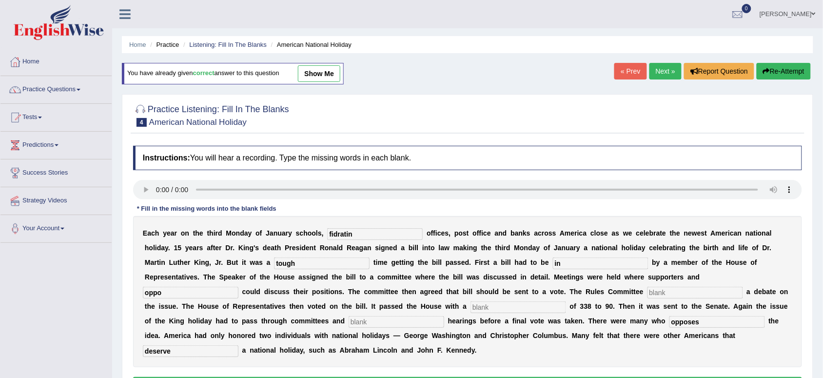
click at [566, 264] on input "in" at bounding box center [601, 263] width 96 height 12
type input "introduce"
click at [167, 293] on input "oppo" at bounding box center [191, 293] width 96 height 12
type input "opposition"
click at [500, 313] on input "text" at bounding box center [518, 307] width 96 height 12
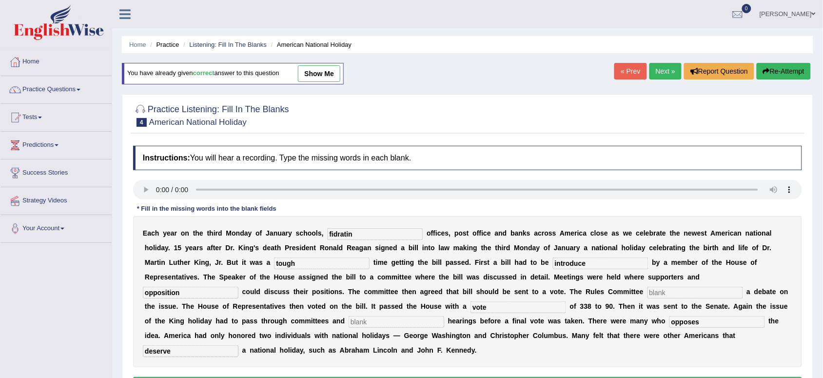
type input "vote"
click at [361, 324] on input "text" at bounding box center [397, 322] width 96 height 12
click at [663, 293] on input "text" at bounding box center [695, 293] width 96 height 12
type input "[PERSON_NAME]"
click at [516, 276] on b "d" at bounding box center [515, 277] width 4 height 8
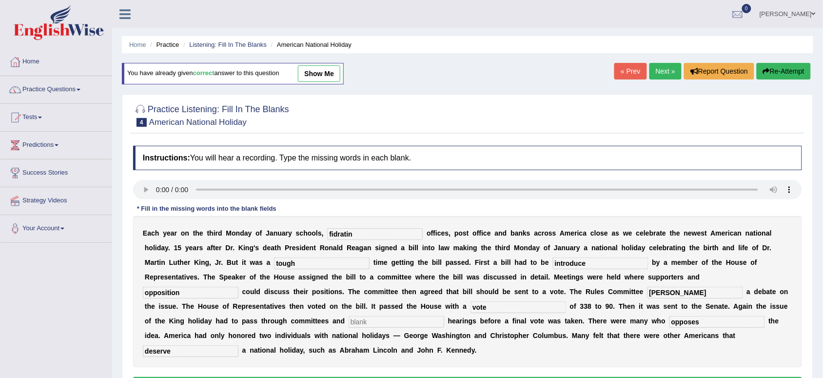
click at [177, 295] on input "opposition" at bounding box center [191, 293] width 96 height 12
click at [166, 293] on input "oppon" at bounding box center [191, 293] width 96 height 12
type input "opponate"
click at [669, 296] on input "[PERSON_NAME]" at bounding box center [695, 293] width 96 height 12
click at [669, 296] on input "sche" at bounding box center [695, 293] width 96 height 12
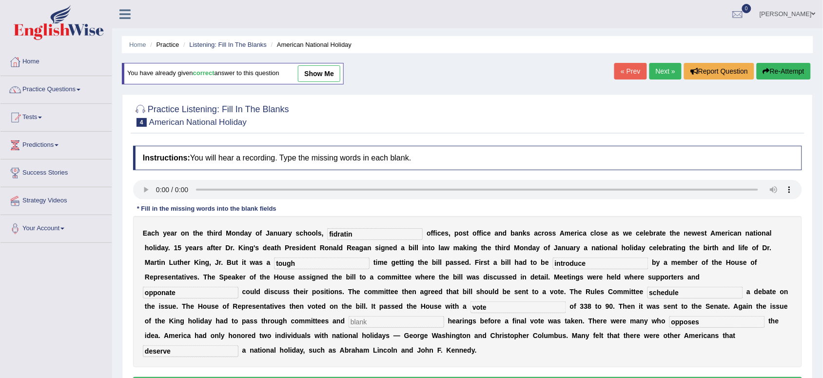
type input "schedule"
click at [370, 322] on input "text" at bounding box center [397, 322] width 96 height 12
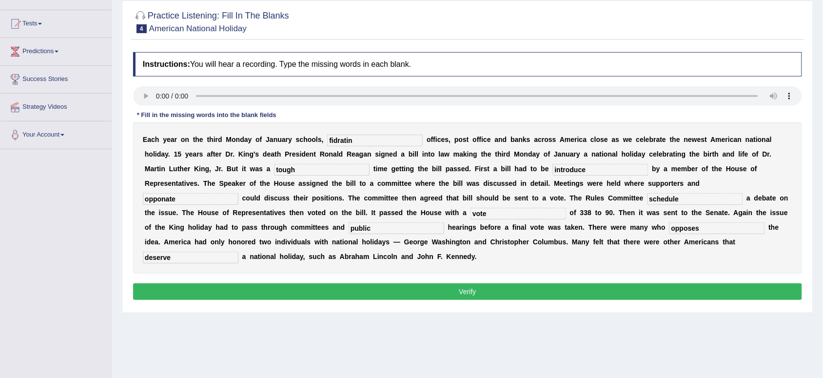
scroll to position [98, 0]
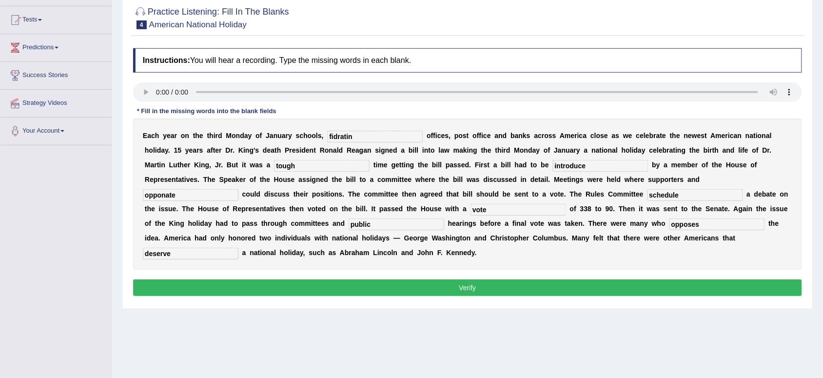
type input "public"
click at [448, 282] on button "Verify" at bounding box center [467, 287] width 669 height 17
